Goal: Participate in discussion: Engage in conversation with other users on a specific topic

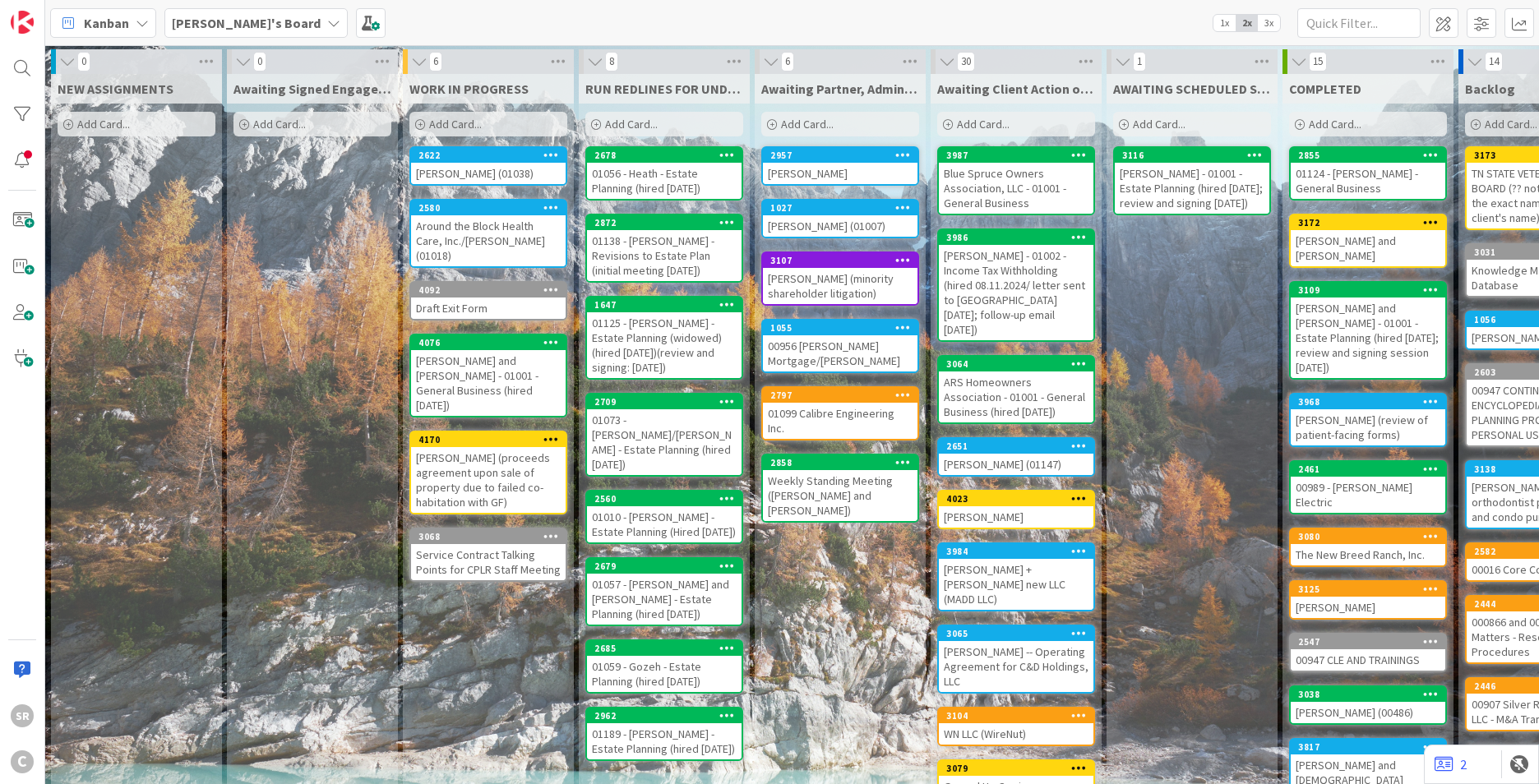
click at [448, 163] on div "[PERSON_NAME] (01038)" at bounding box center [488, 173] width 154 height 21
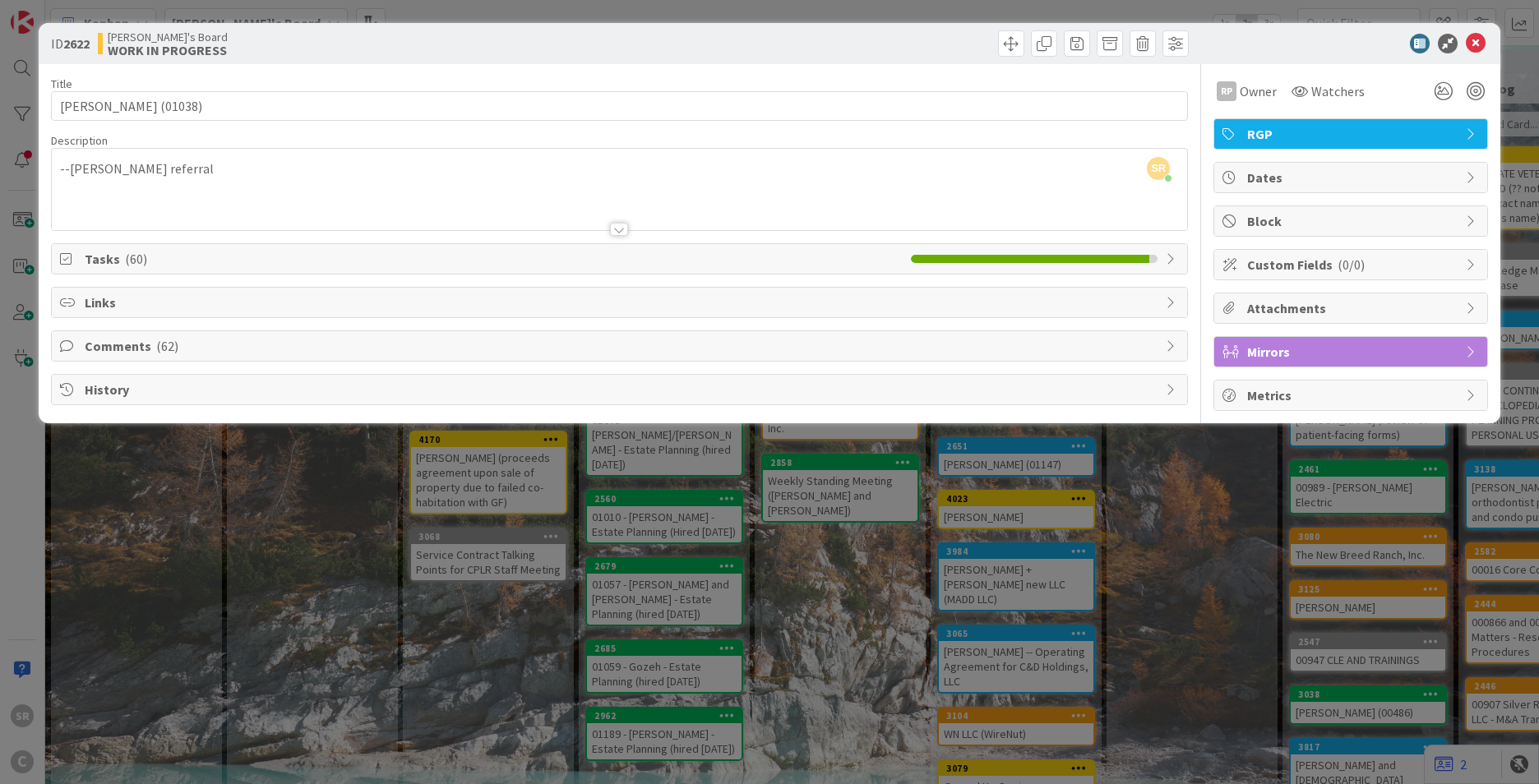
click at [68, 259] on icon at bounding box center [69, 259] width 17 height 13
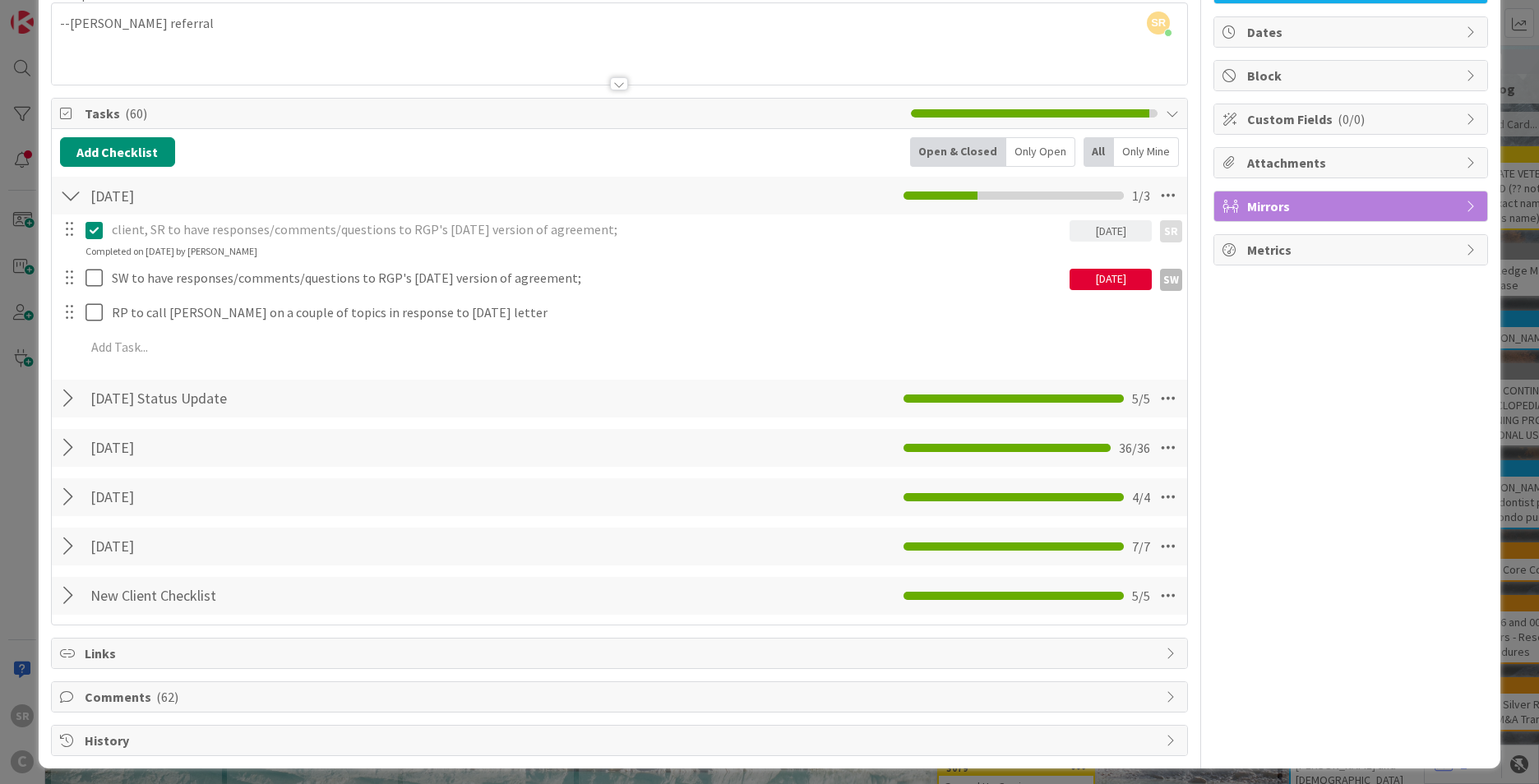
scroll to position [153, 0]
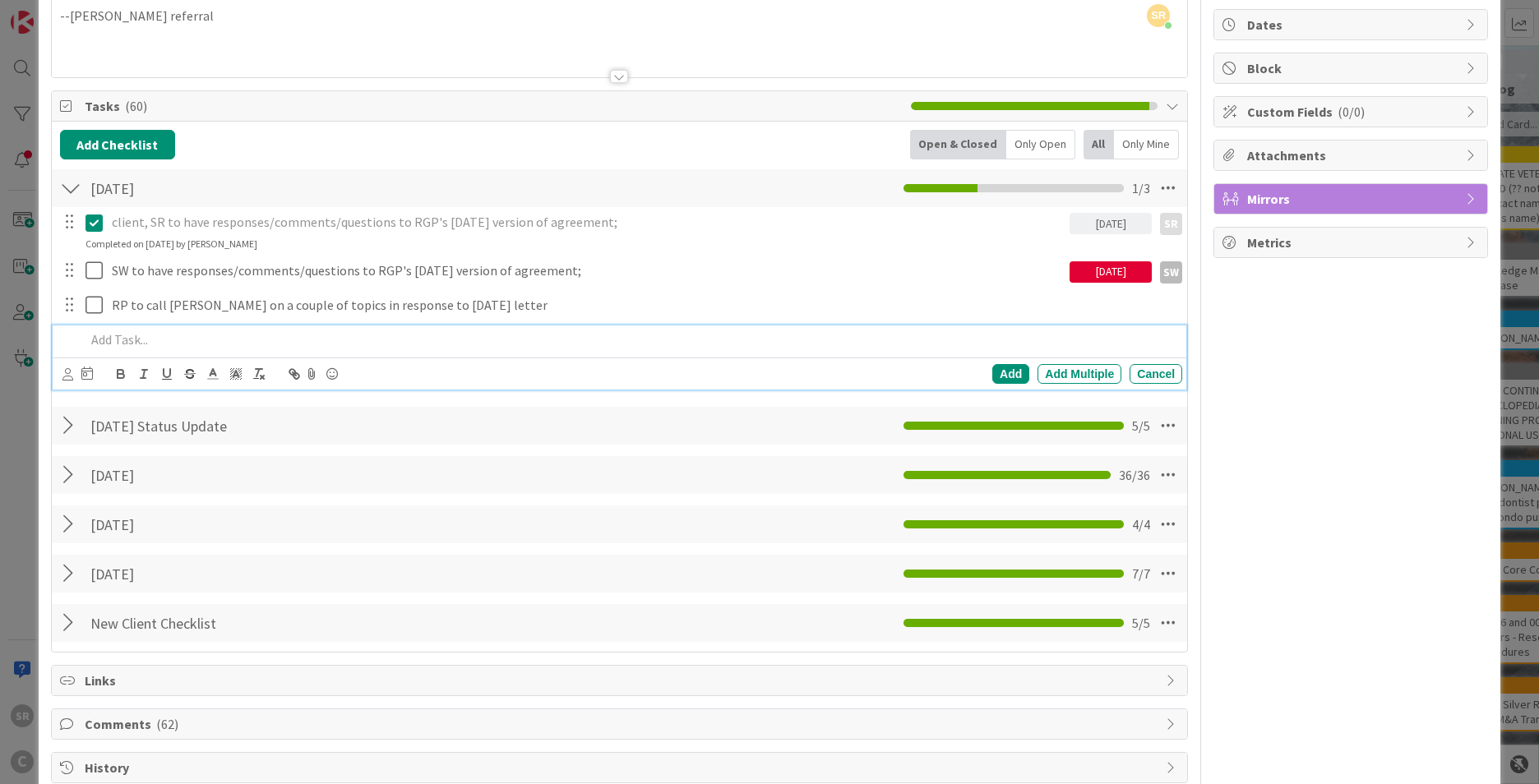
click at [112, 341] on p at bounding box center [630, 340] width 1090 height 19
drag, startPoint x: 998, startPoint y: 374, endPoint x: 664, endPoint y: 385, distance: 334.2
click at [998, 373] on div "Add" at bounding box center [1011, 373] width 37 height 20
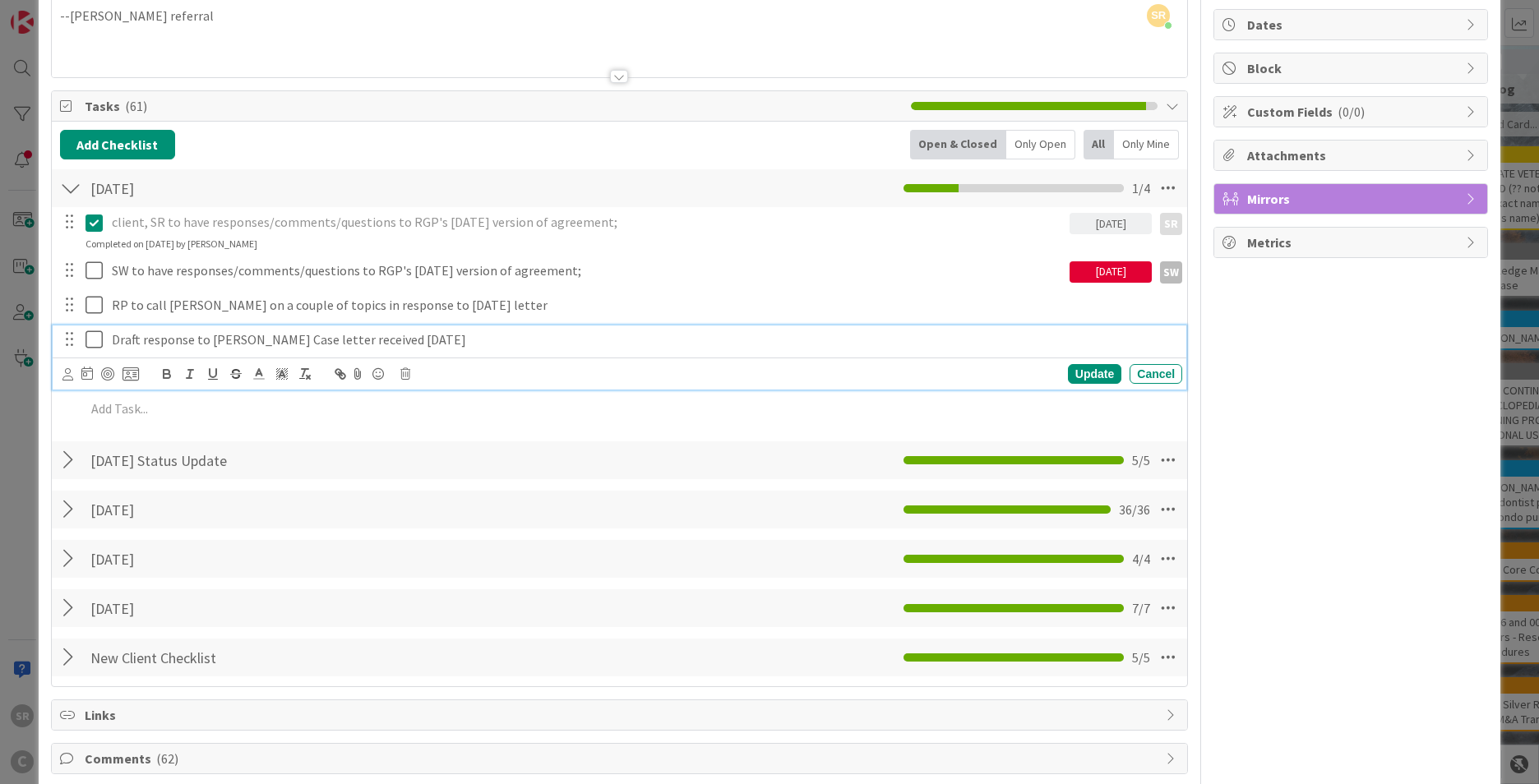
click at [88, 339] on icon at bounding box center [94, 339] width 18 height 20
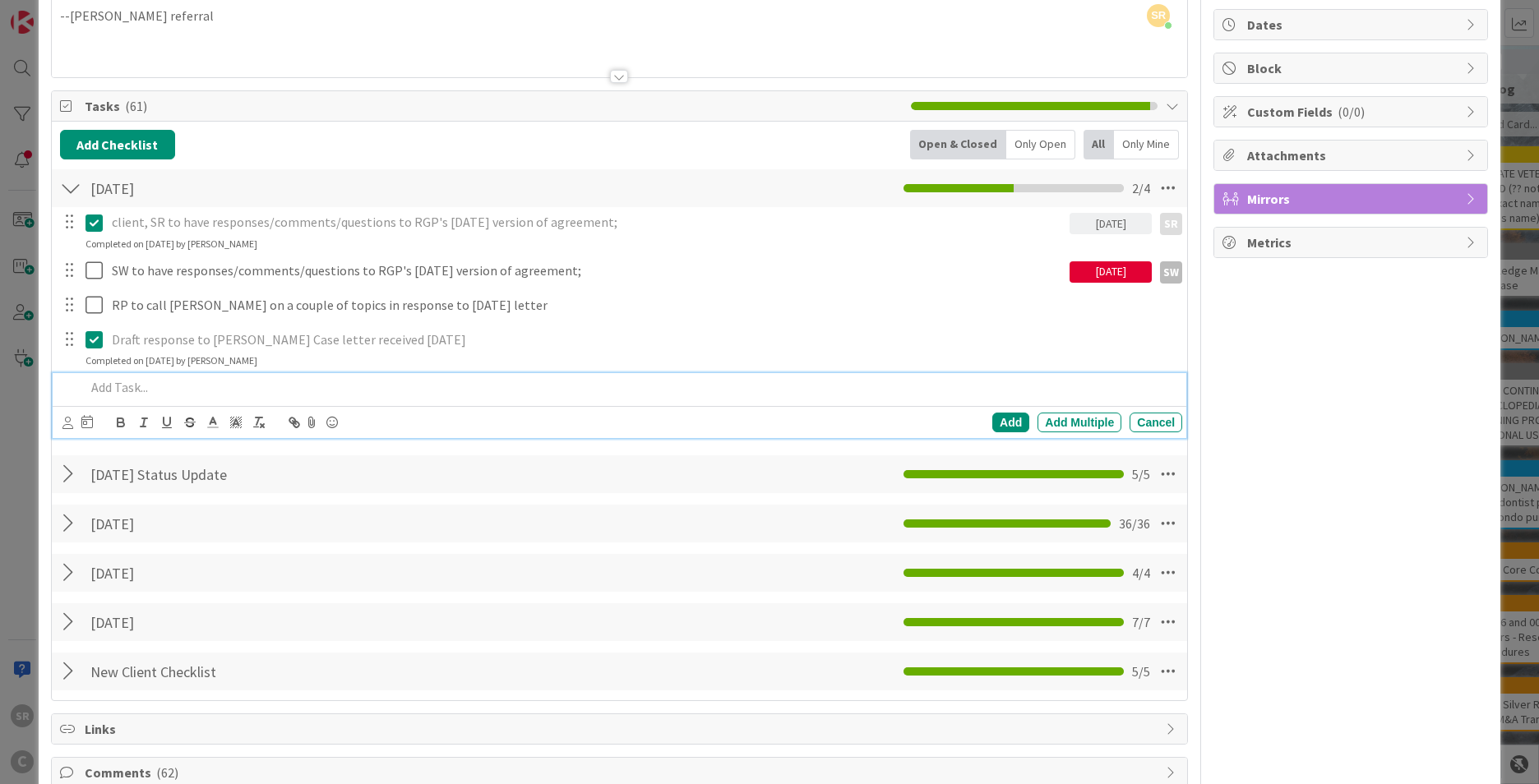
click at [116, 394] on p at bounding box center [630, 387] width 1090 height 19
click at [993, 424] on div "Add" at bounding box center [1011, 422] width 37 height 20
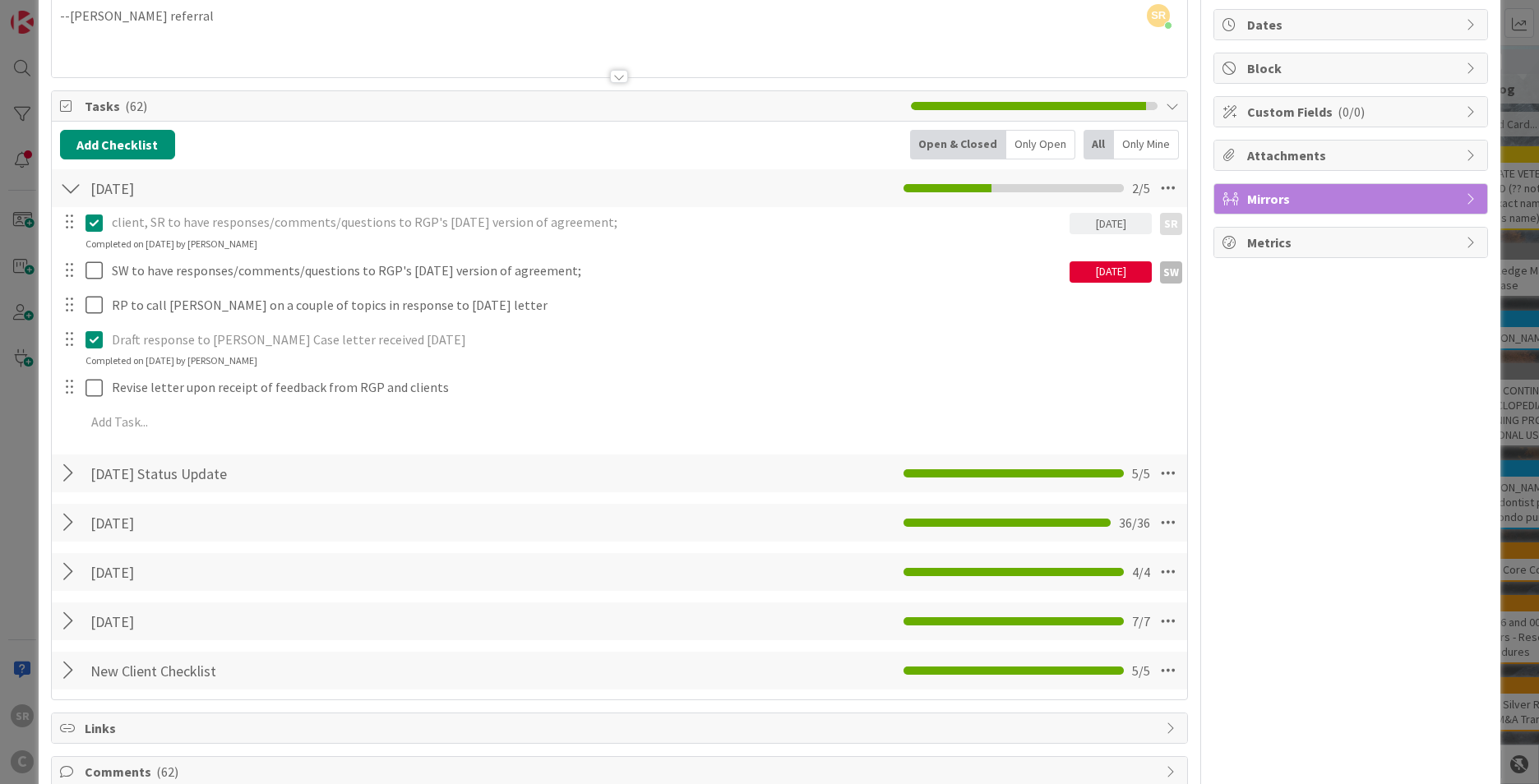
scroll to position [235, 0]
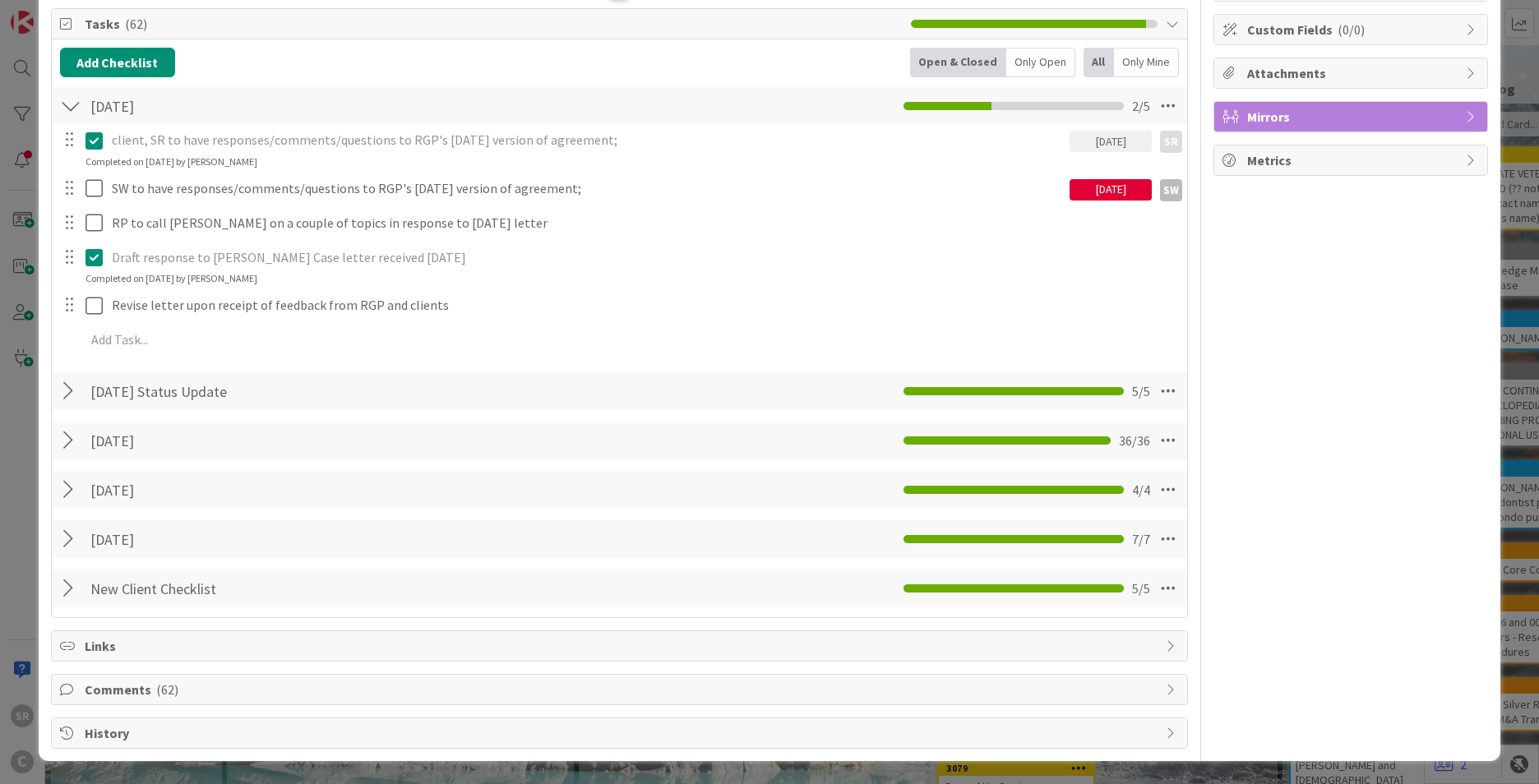
click at [107, 691] on span "Comments ( 62 )" at bounding box center [621, 689] width 1073 height 20
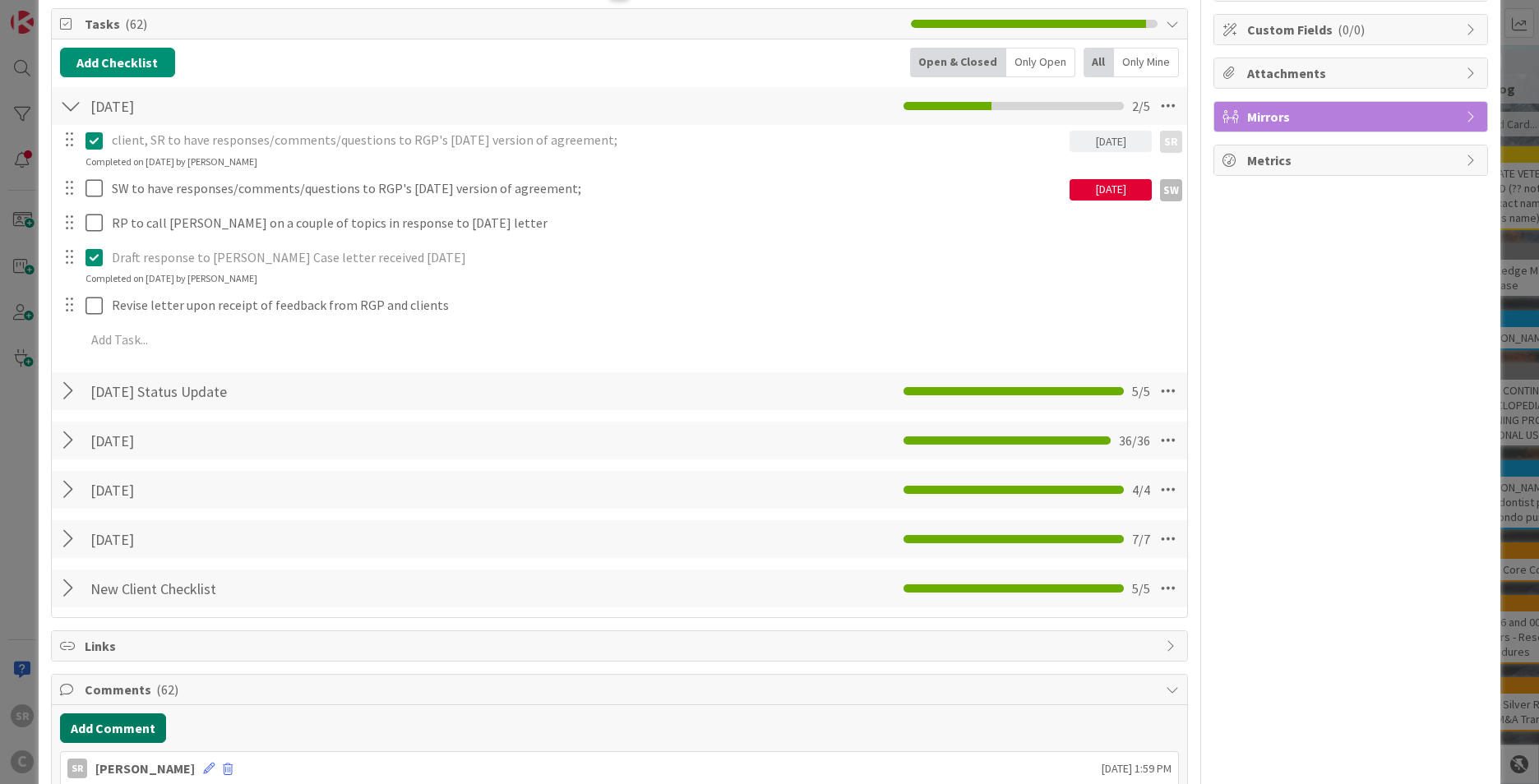
click at [111, 729] on button "Add Comment" at bounding box center [113, 728] width 106 height 30
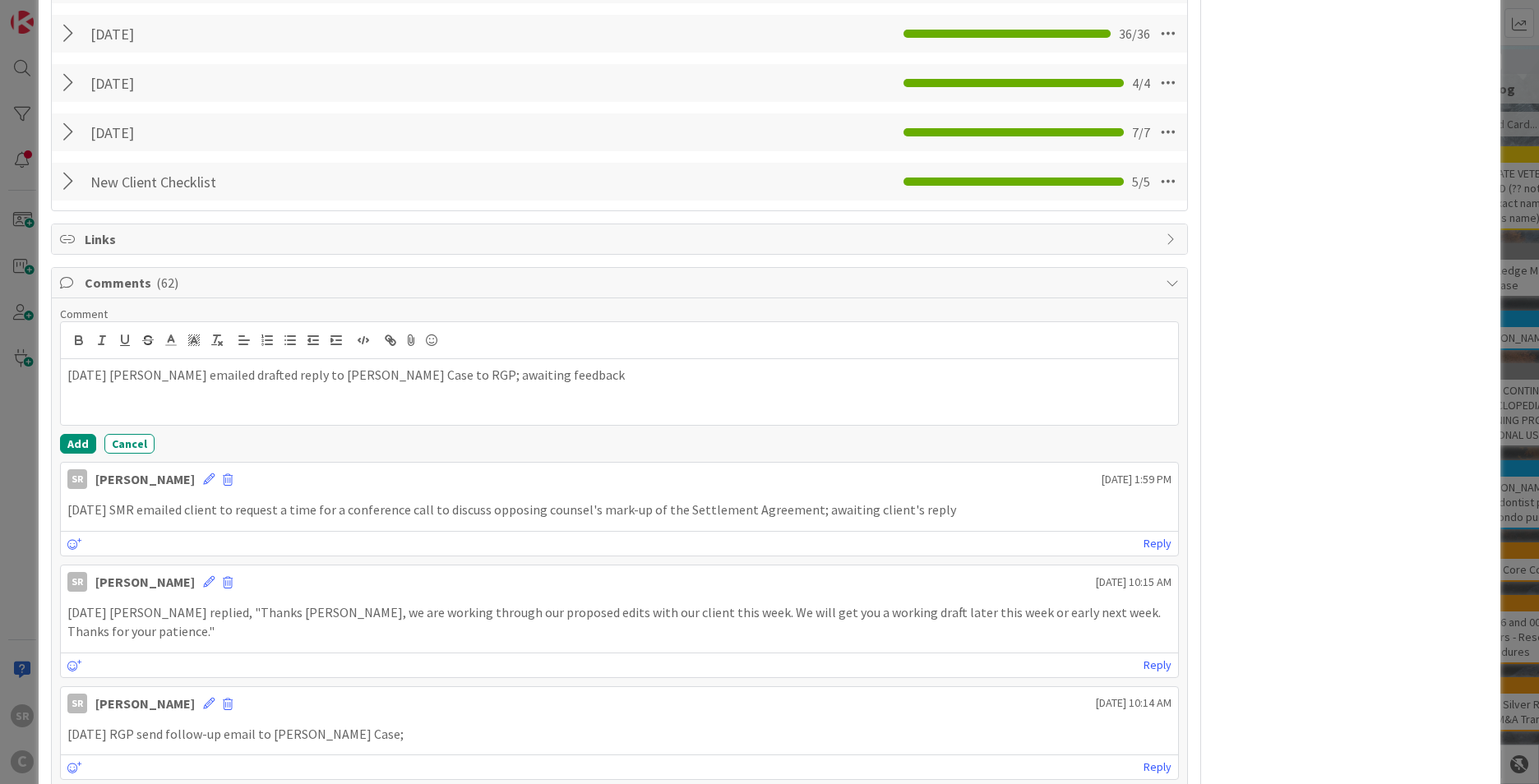
scroll to position [872, 0]
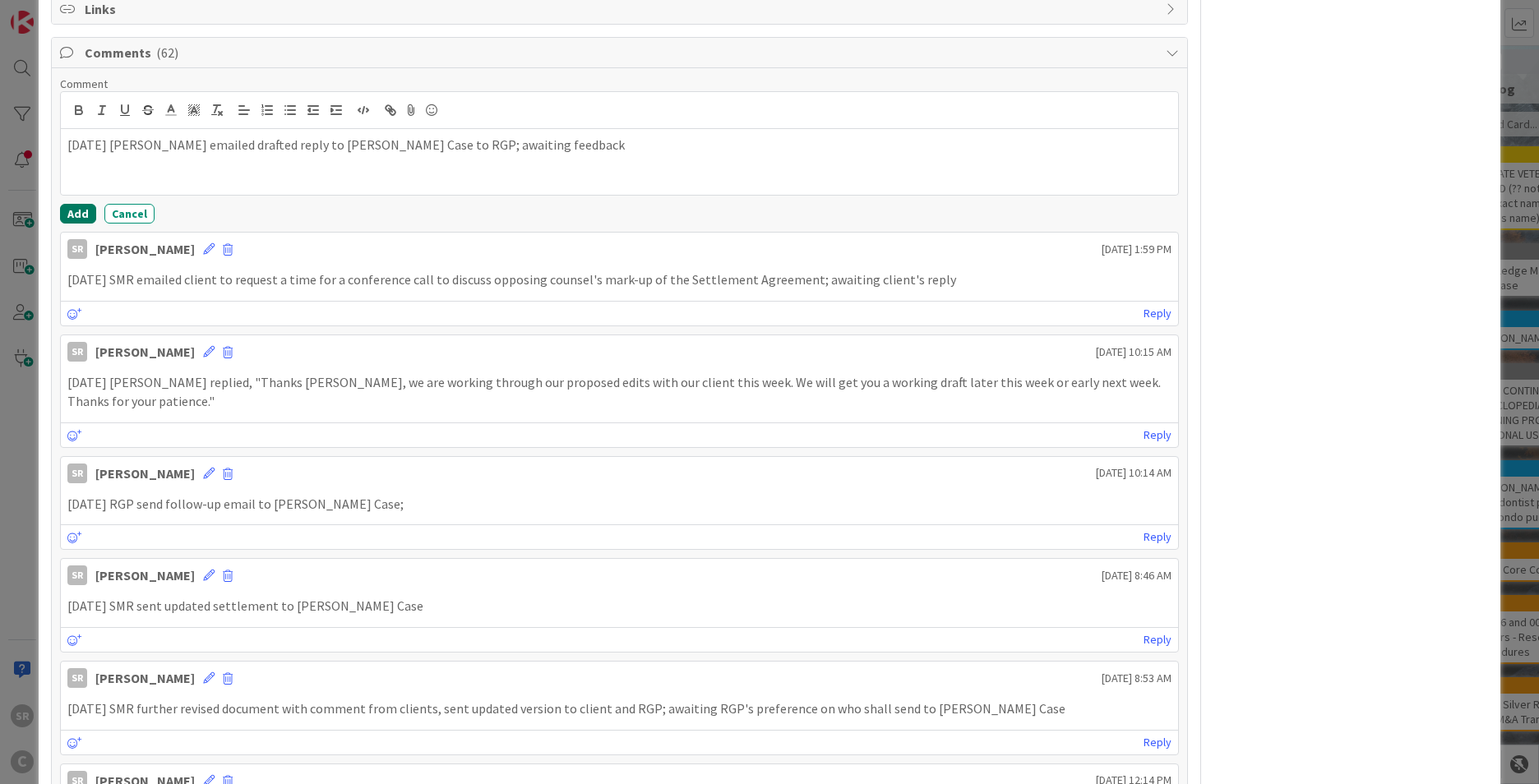
click at [82, 216] on button "Add" at bounding box center [78, 213] width 36 height 20
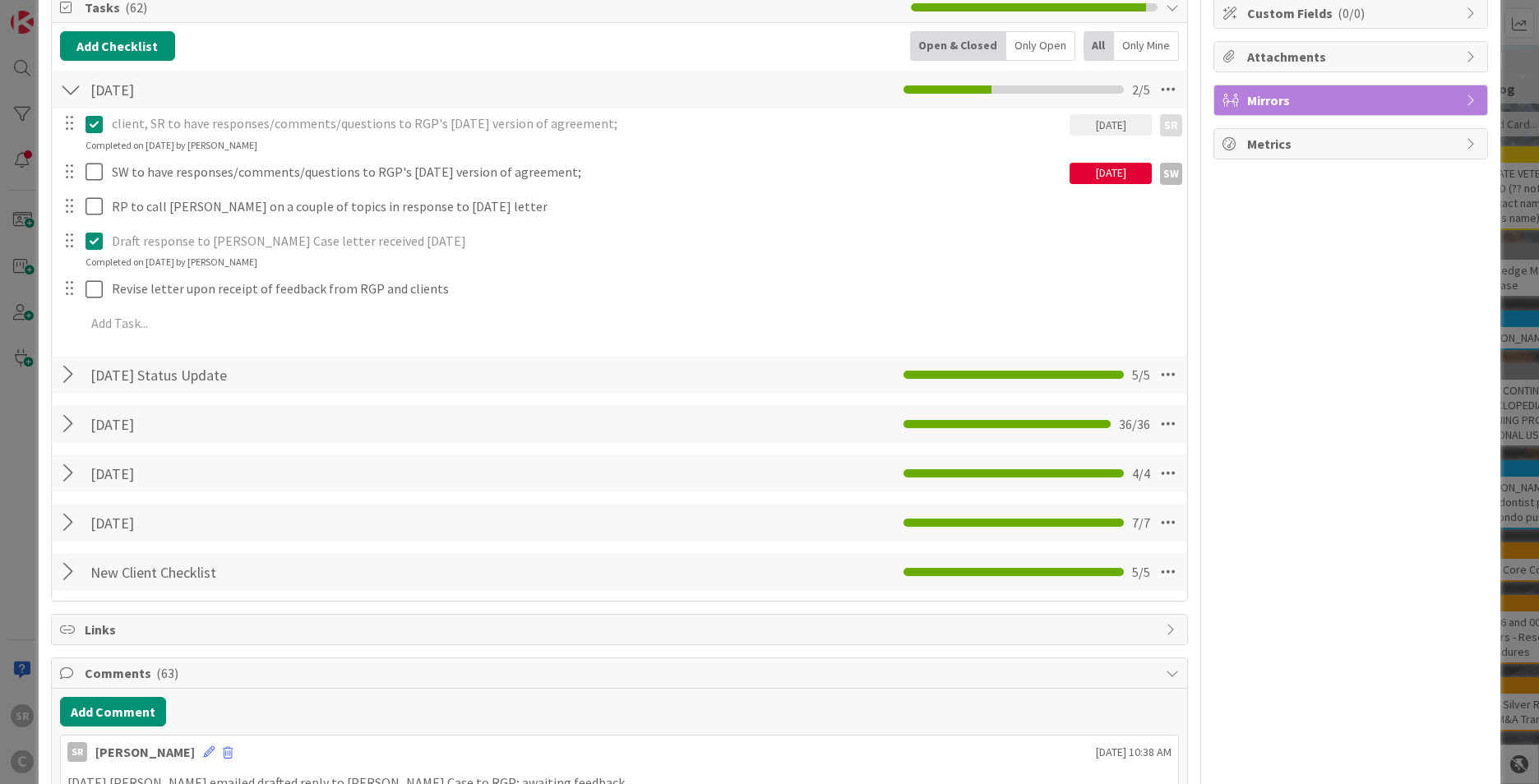
scroll to position [0, 0]
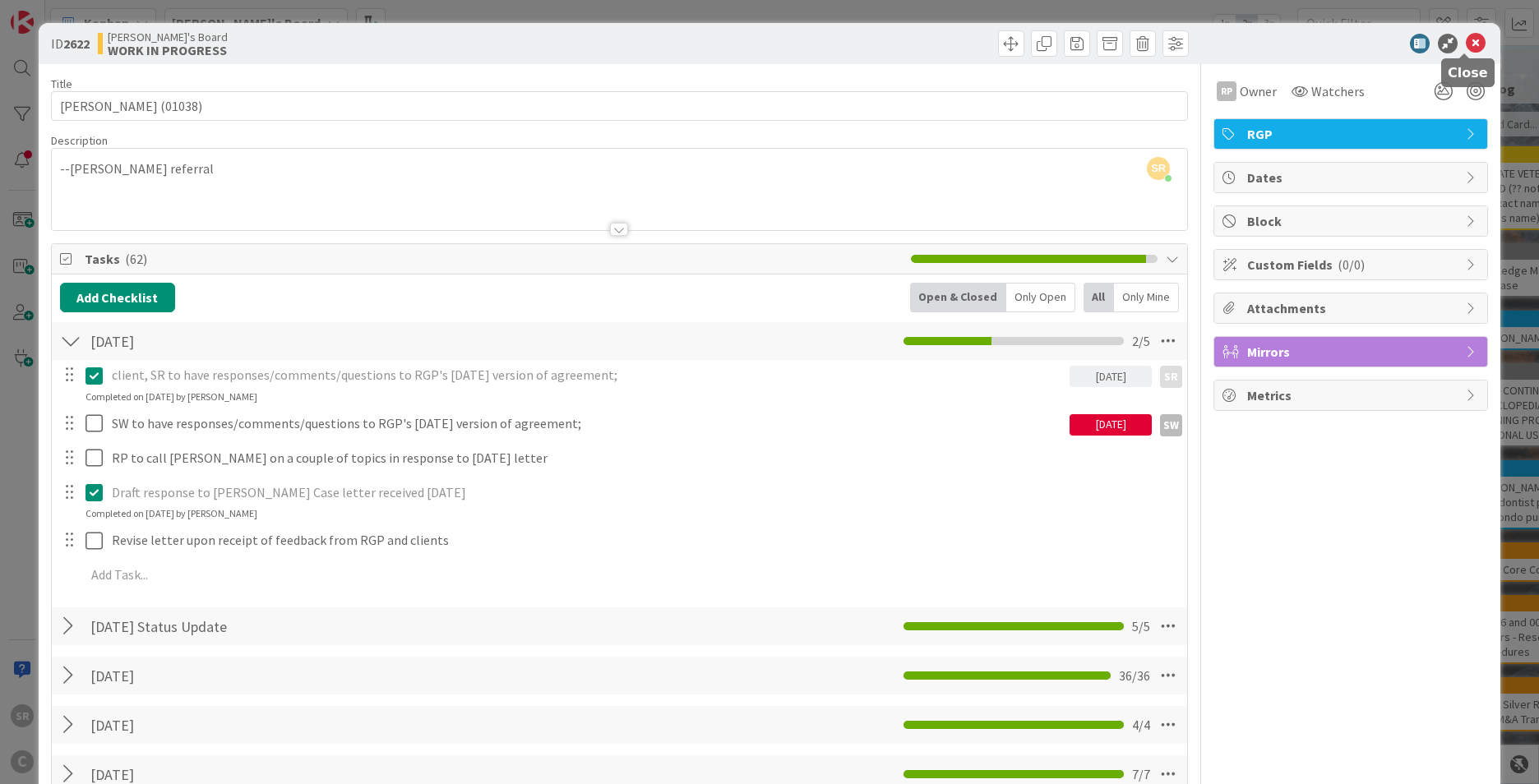
click at [1467, 39] on icon at bounding box center [1476, 43] width 20 height 20
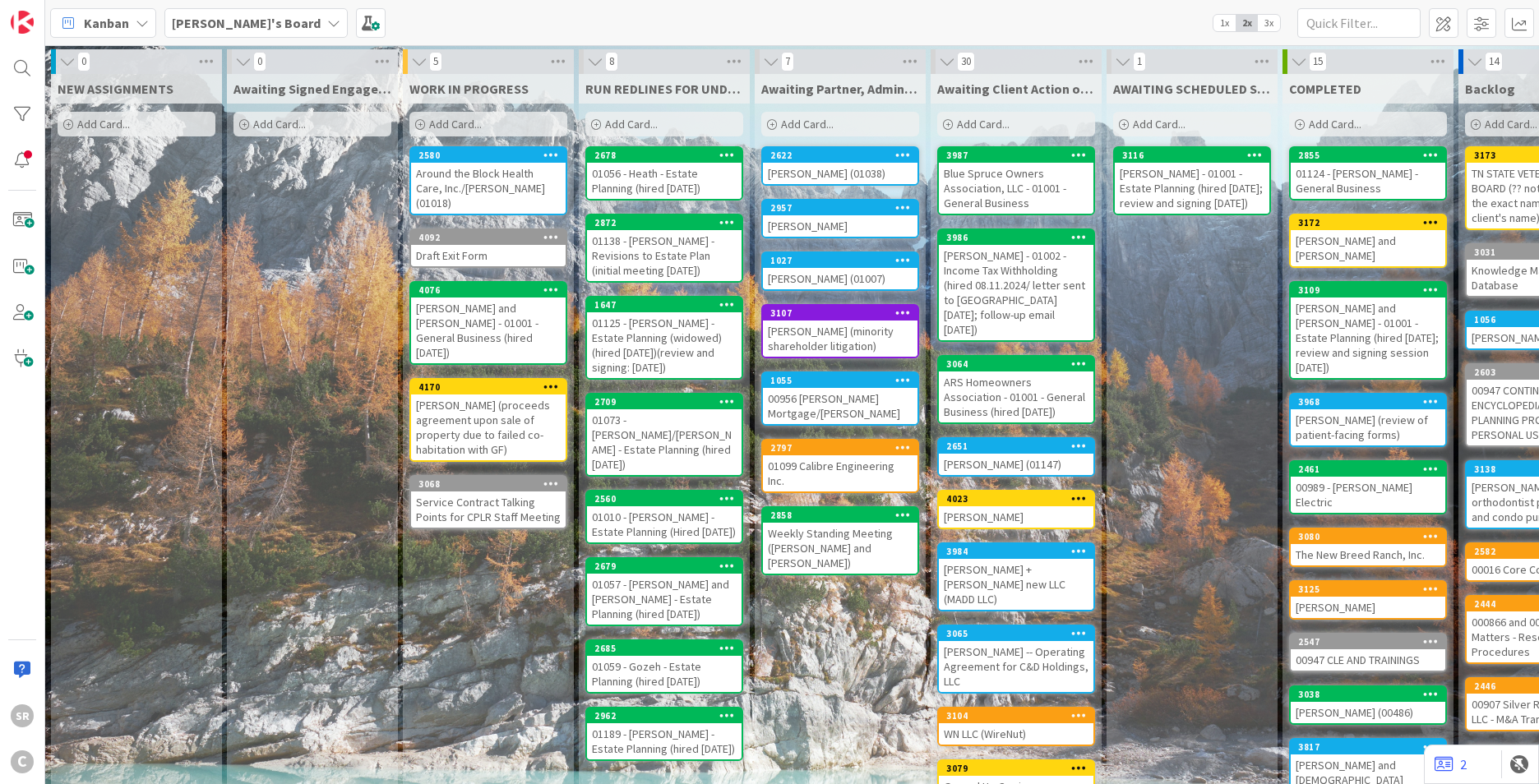
click at [509, 176] on div "Around the Block Health Care, Inc./[PERSON_NAME] (01018)" at bounding box center [488, 188] width 154 height 51
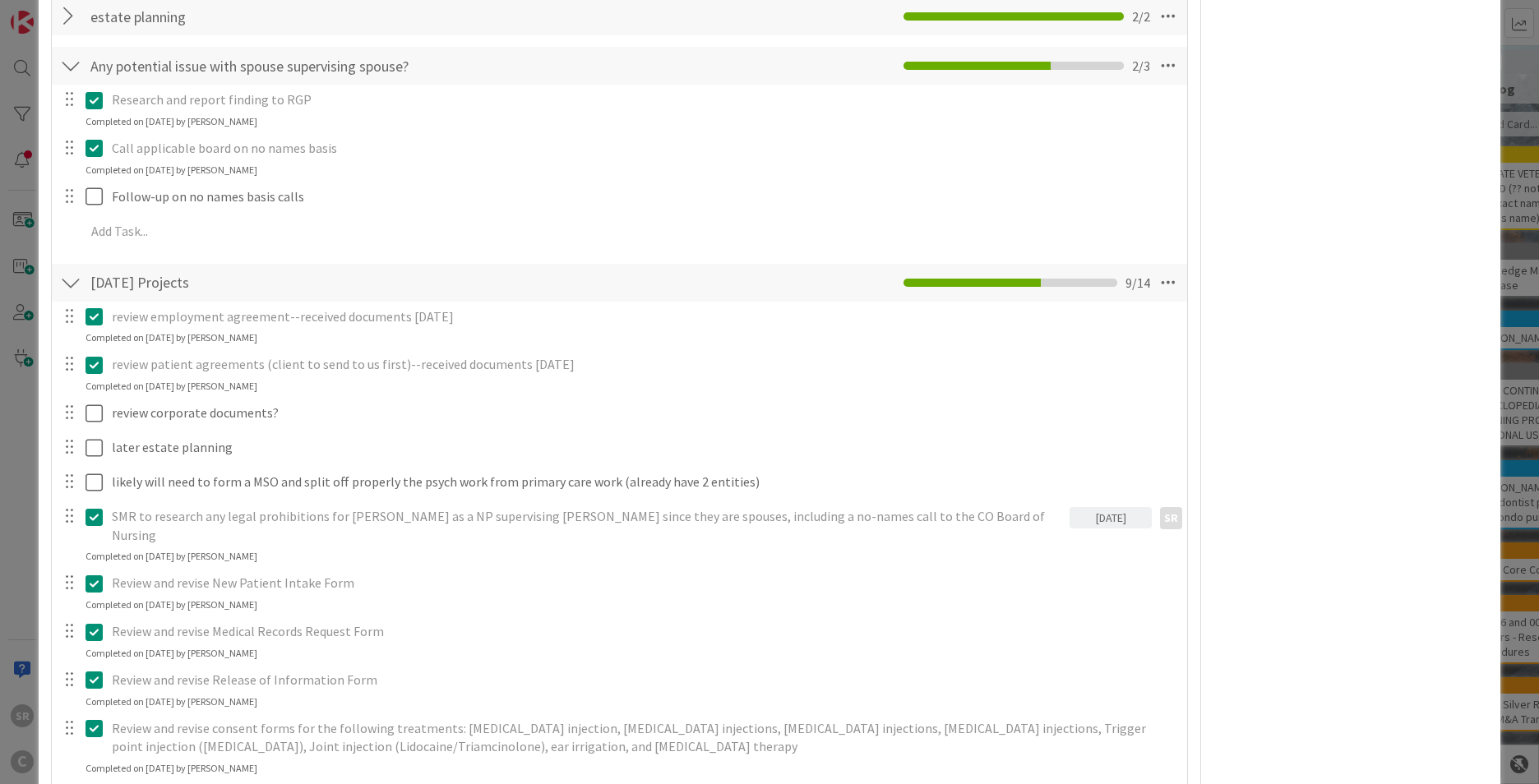
scroll to position [1063, 0]
